Goal: Find specific page/section: Find specific page/section

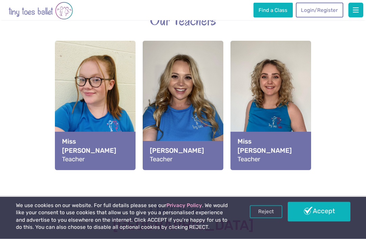
scroll to position [754, 0]
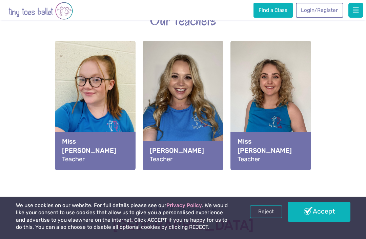
click at [264, 218] on link "Reject" at bounding box center [266, 211] width 33 height 13
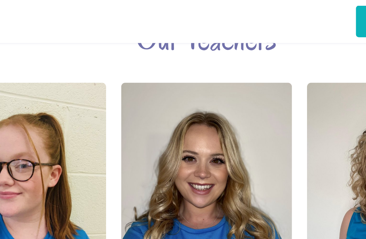
scroll to position [754, 0]
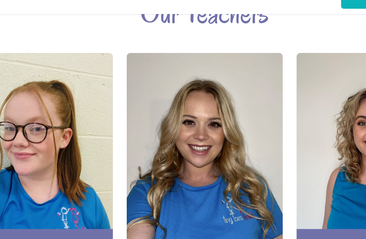
click at [143, 89] on div "View full-size image" at bounding box center [183, 91] width 81 height 102
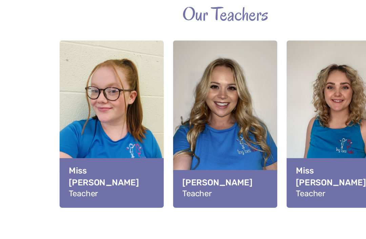
scroll to position [737, -48]
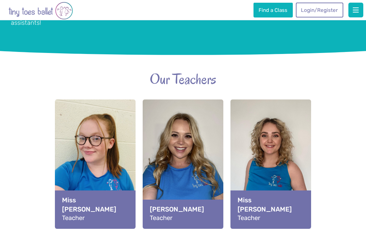
click at [186, 200] on div "Miss Jess Teacher" at bounding box center [183, 214] width 81 height 29
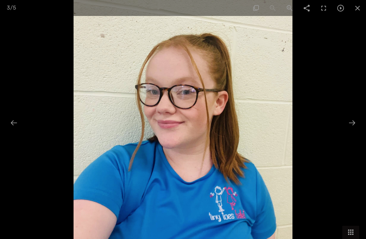
click at [360, 11] on span at bounding box center [357, 8] width 17 height 16
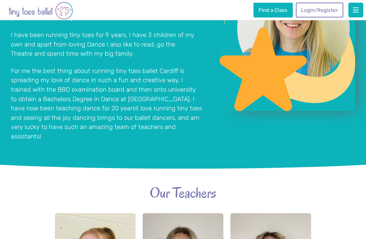
click at [355, 10] on span "button" at bounding box center [356, 10] width 6 height 7
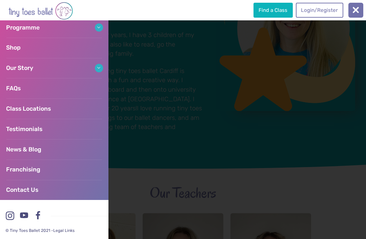
scroll to position [64, 0]
